Goal: Find specific page/section: Find specific page/section

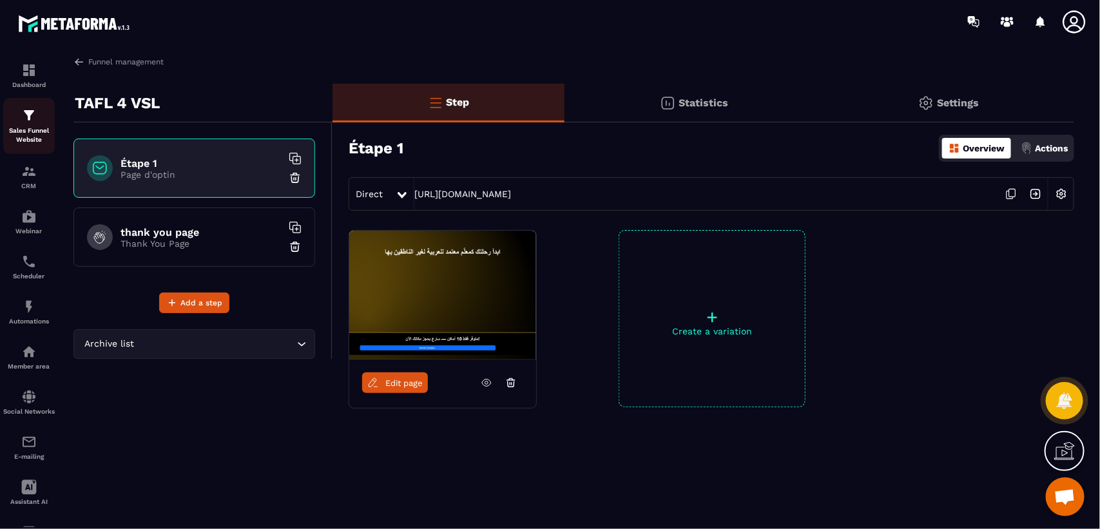
click at [26, 108] on img at bounding box center [28, 115] width 15 height 15
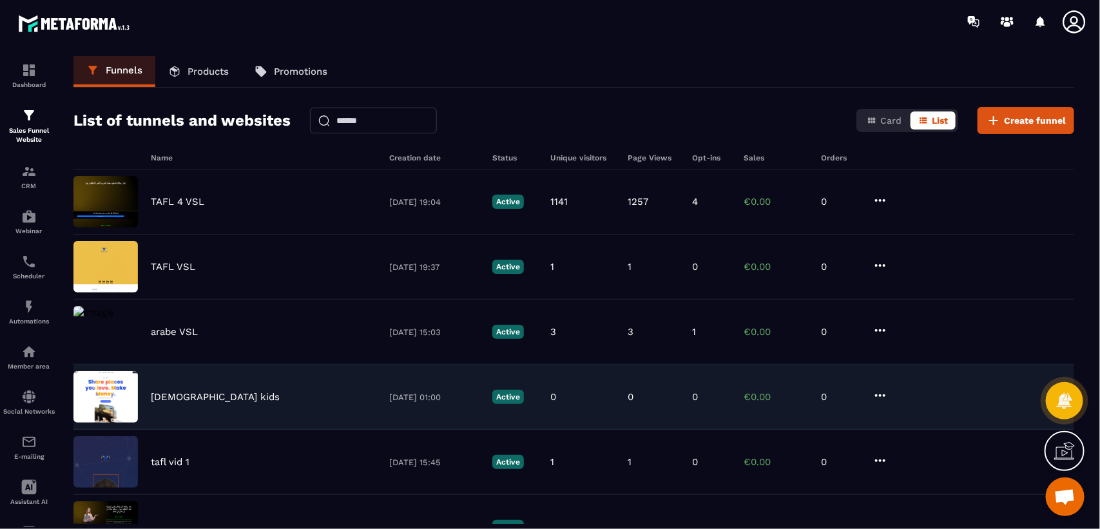
click at [206, 396] on div "[DEMOGRAPHIC_DATA] kids" at bounding box center [264, 397] width 226 height 12
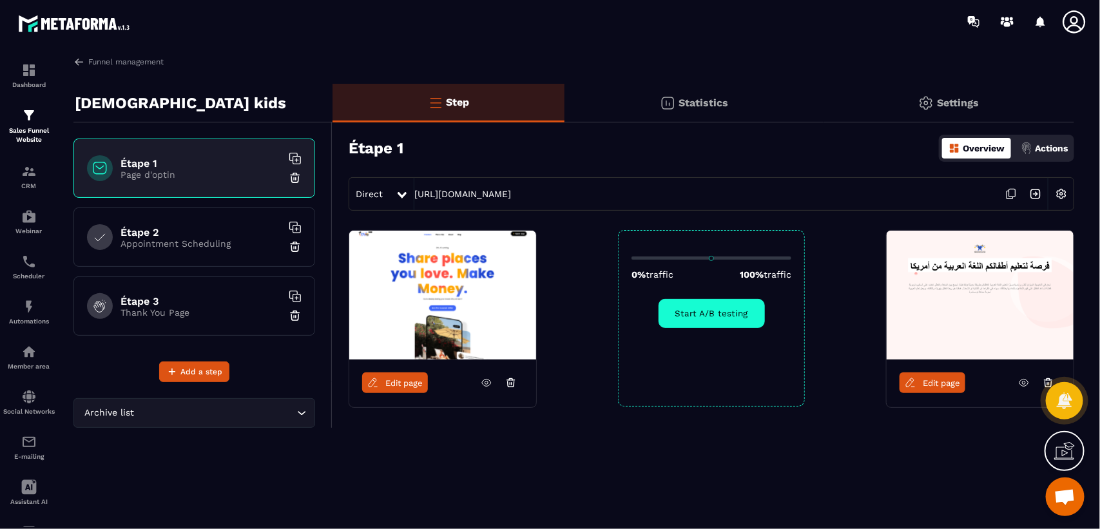
click at [943, 306] on img at bounding box center [980, 295] width 187 height 129
click at [1025, 384] on icon at bounding box center [1024, 383] width 12 height 12
click at [490, 384] on icon at bounding box center [487, 383] width 12 height 12
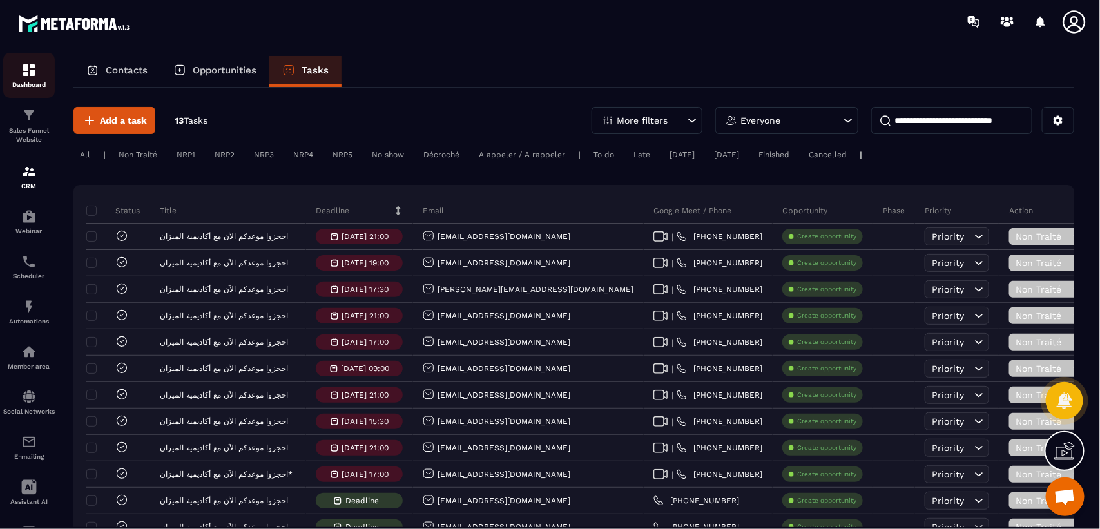
click at [35, 79] on div "Dashboard" at bounding box center [29, 76] width 52 height 26
